Goal: Information Seeking & Learning: Understand process/instructions

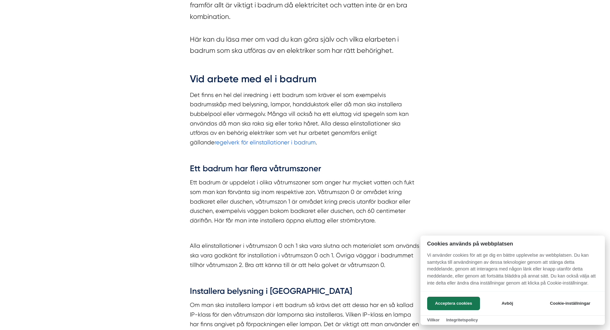
scroll to position [448, 0]
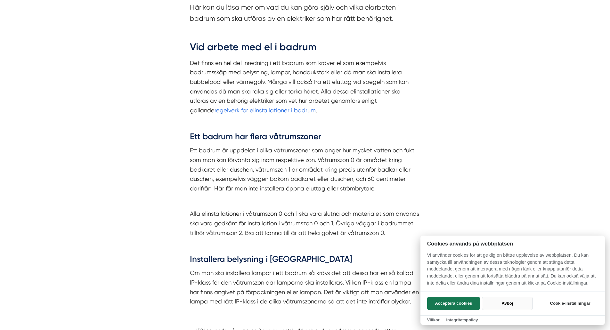
click at [514, 309] on button "Avböj" at bounding box center [507, 303] width 51 height 13
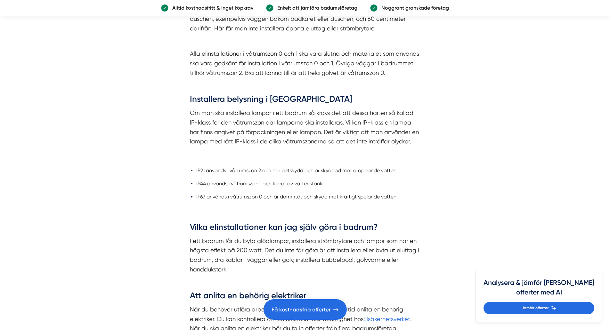
scroll to position [672, 0]
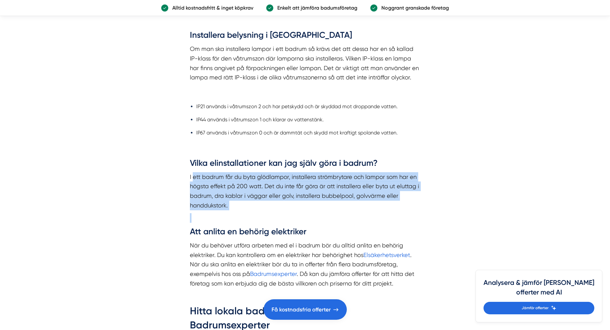
drag, startPoint x: 193, startPoint y: 173, endPoint x: 329, endPoint y: 208, distance: 141.0
click at [329, 208] on p "I ett badrum får du byta glödlampor, installera strömbrytare och lampor som har…" at bounding box center [305, 191] width 230 height 38
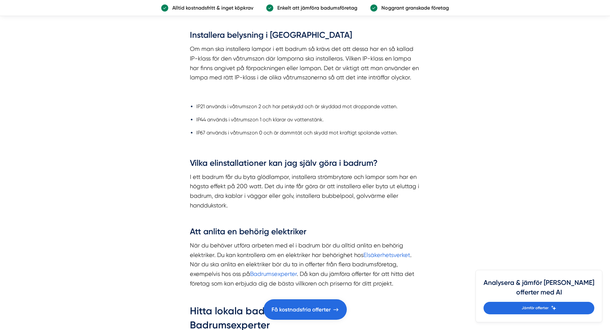
click at [326, 206] on p "I ett badrum får du byta glödlampor, installera strömbrytare och lampor som har…" at bounding box center [305, 191] width 230 height 38
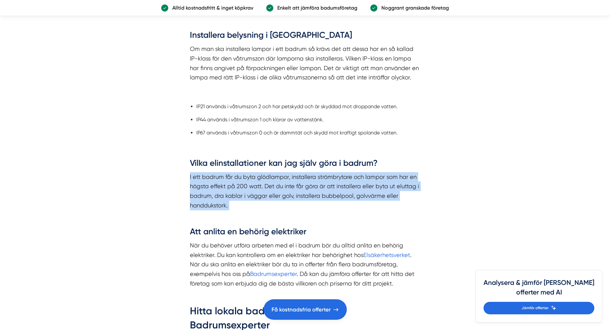
click at [326, 206] on p "I ett badrum får du byta glödlampor, installera strömbrytare och lampor som har…" at bounding box center [305, 191] width 230 height 38
click at [285, 193] on p "I ett badrum får du byta glödlampor, installera strömbrytare och lampor som har…" at bounding box center [305, 191] width 230 height 38
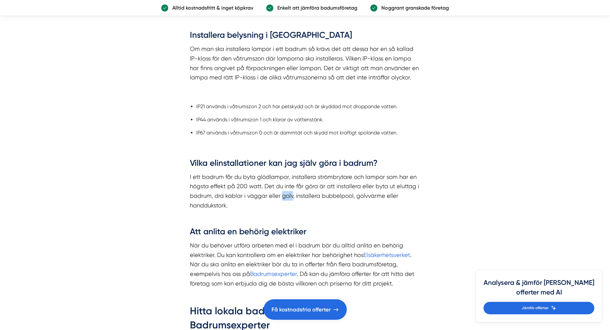
click at [285, 193] on p "I ett badrum får du byta glödlampor, installera strömbrytare och lampor som har…" at bounding box center [305, 191] width 230 height 38
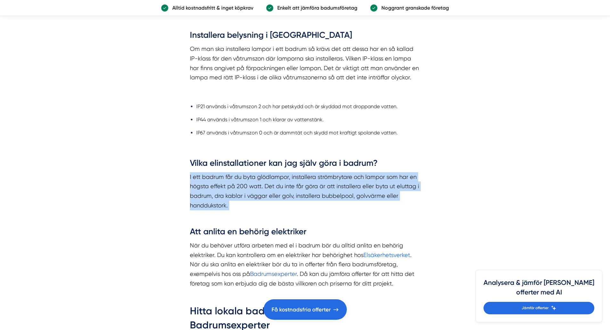
click at [285, 193] on p "I ett badrum får du byta glödlampor, installera strömbrytare och lampor som har…" at bounding box center [305, 191] width 230 height 38
click at [288, 204] on p "I ett badrum får du byta glödlampor, installera strömbrytare och lampor som har…" at bounding box center [305, 191] width 230 height 38
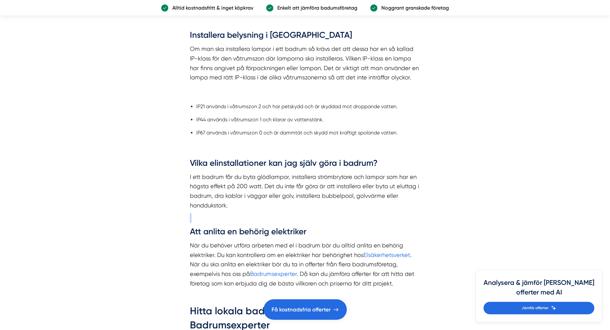
click at [288, 204] on p "I ett badrum får du byta glödlampor, installera strömbrytare och lampor som har…" at bounding box center [305, 191] width 230 height 38
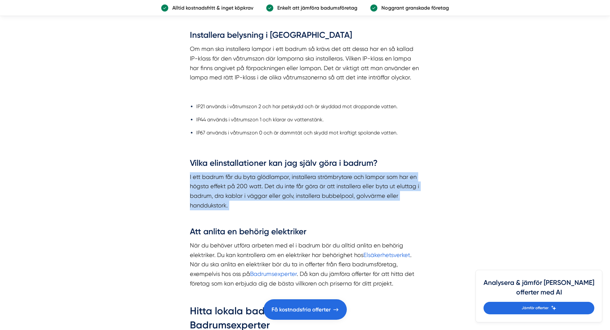
click at [288, 204] on p "I ett badrum får du byta glödlampor, installera strömbrytare och lampor som har…" at bounding box center [305, 191] width 230 height 38
click at [287, 203] on p "I ett badrum får du byta glödlampor, installera strömbrytare och lampor som har…" at bounding box center [305, 191] width 230 height 38
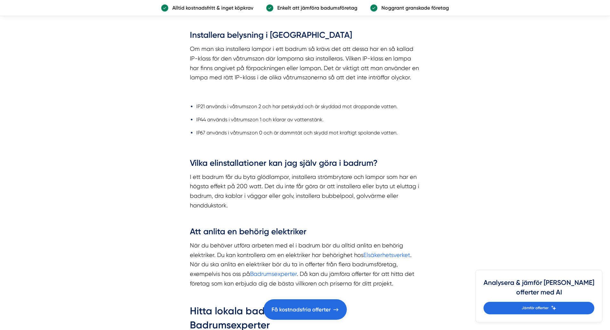
click at [288, 198] on p "I ett badrum får du byta glödlampor, installera strömbrytare och lampor som har…" at bounding box center [305, 191] width 230 height 38
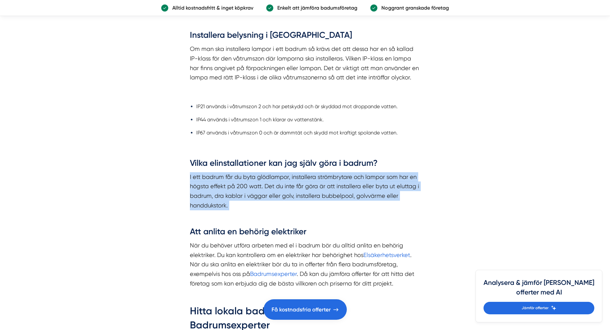
click at [288, 198] on p "I ett badrum får du byta glödlampor, installera strömbrytare och lampor som har…" at bounding box center [305, 191] width 230 height 38
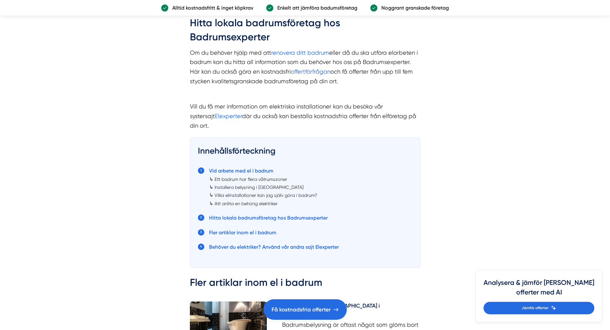
scroll to position [1024, 0]
